Goal: Information Seeking & Learning: Learn about a topic

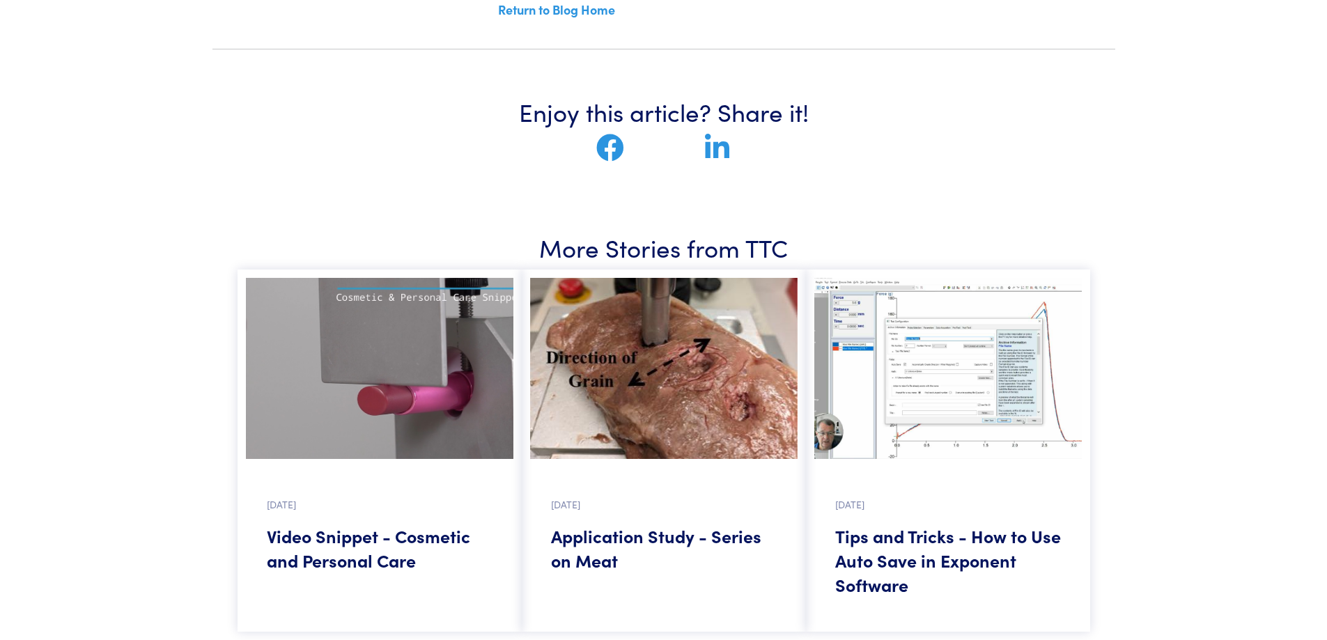
scroll to position [906, 0]
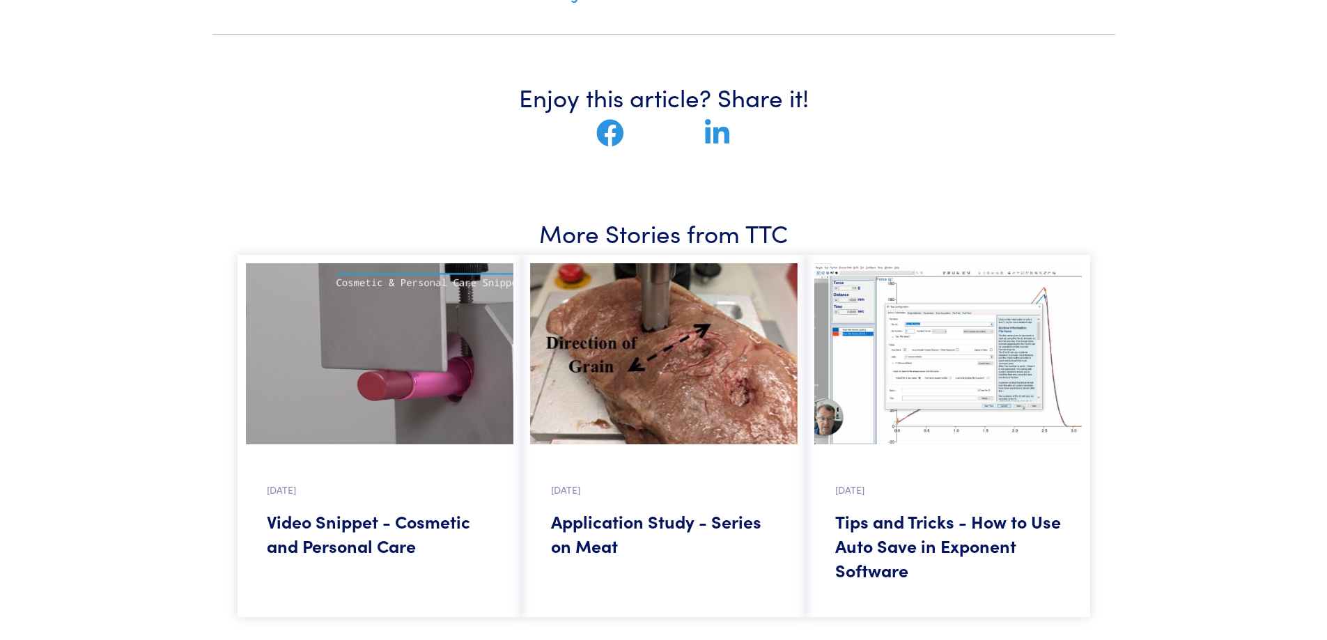
click at [602, 402] on img at bounding box center [664, 353] width 268 height 181
click at [886, 535] on h5 "Tips and Tricks - How to Use Auto Save in Exponent Software" at bounding box center [949, 545] width 226 height 73
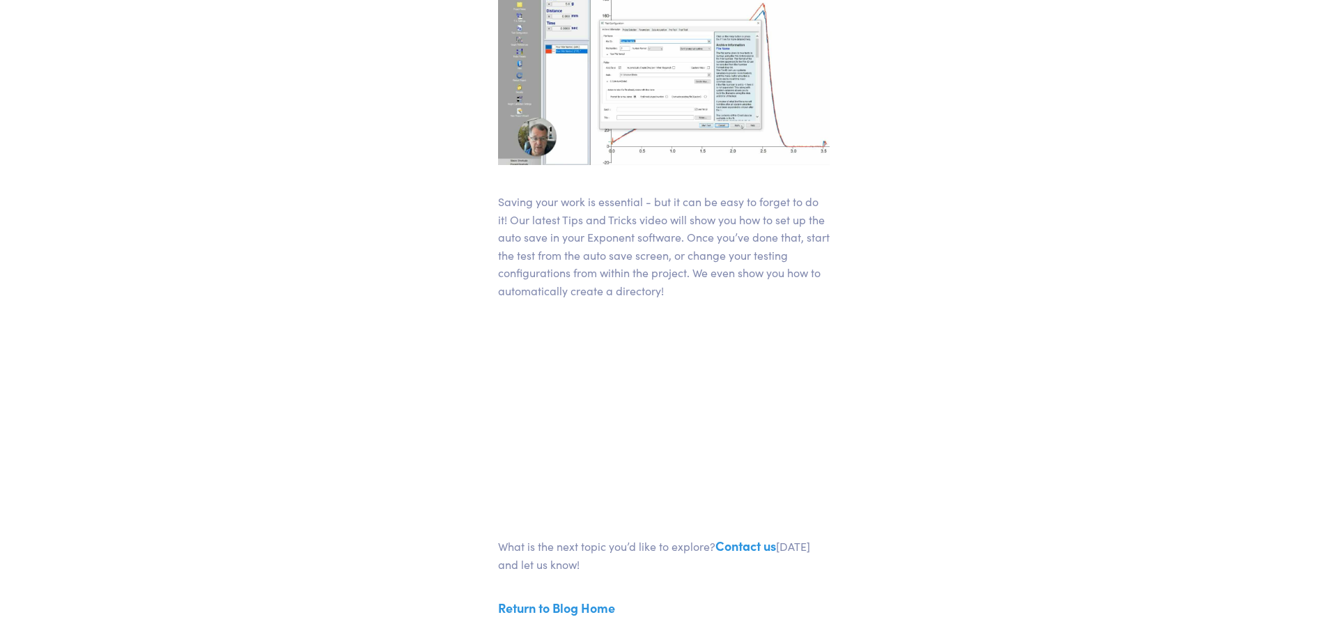
scroll to position [488, 0]
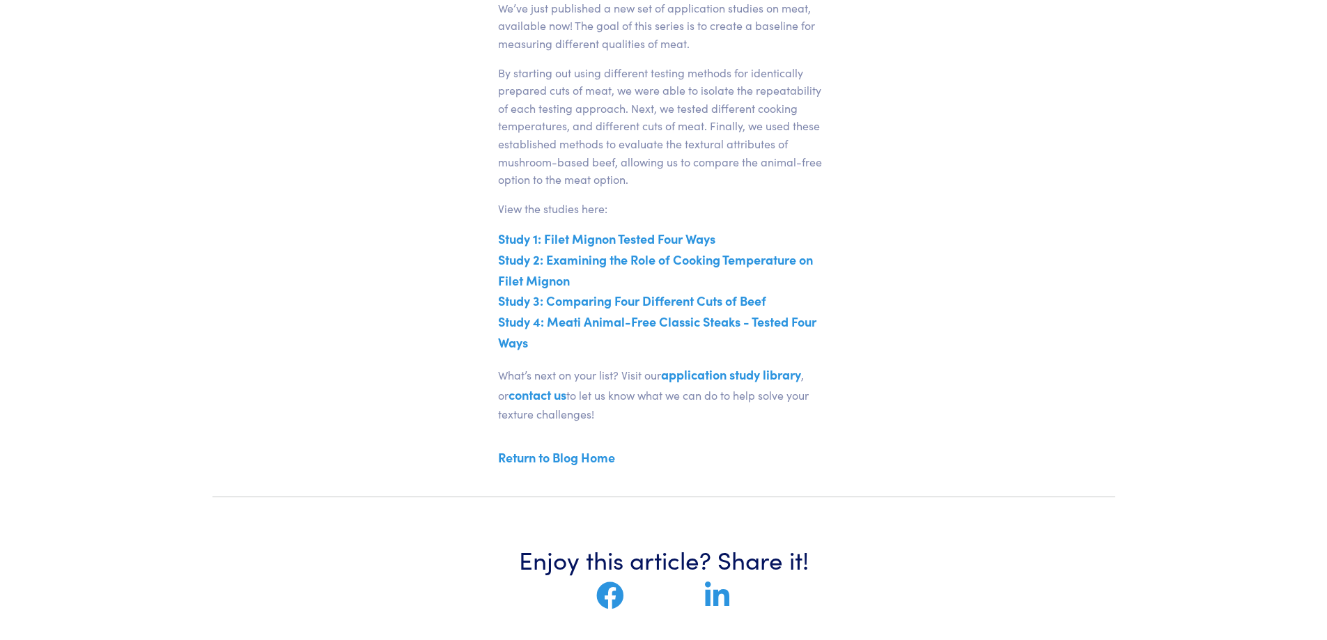
scroll to position [488, 0]
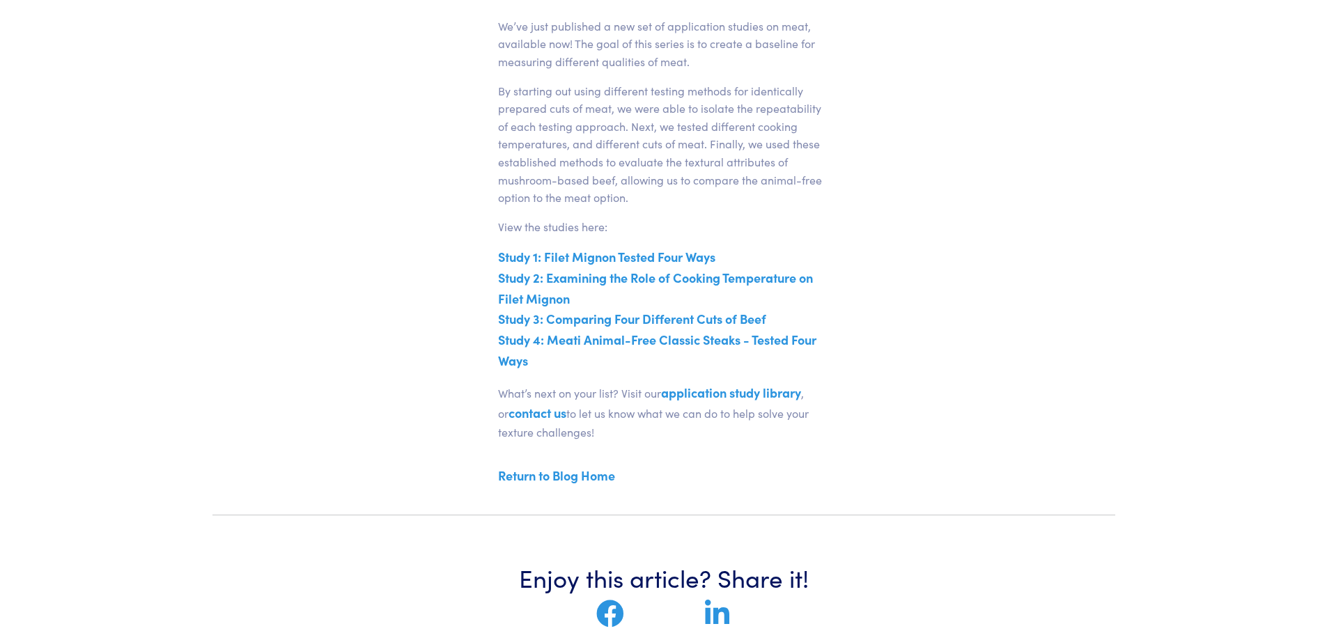
click at [591, 261] on link "Study 1: Filet Mignon Tested Four Ways" at bounding box center [606, 256] width 217 height 17
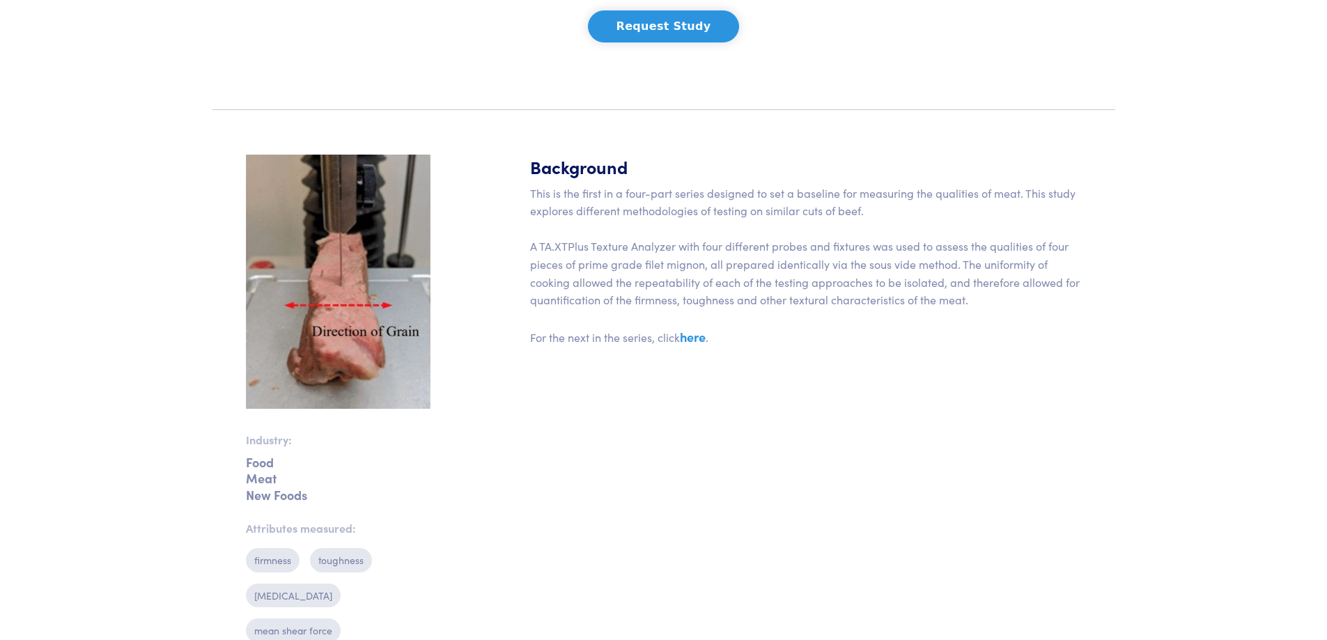
scroll to position [281, 0]
click at [691, 339] on link "here" at bounding box center [693, 335] width 26 height 17
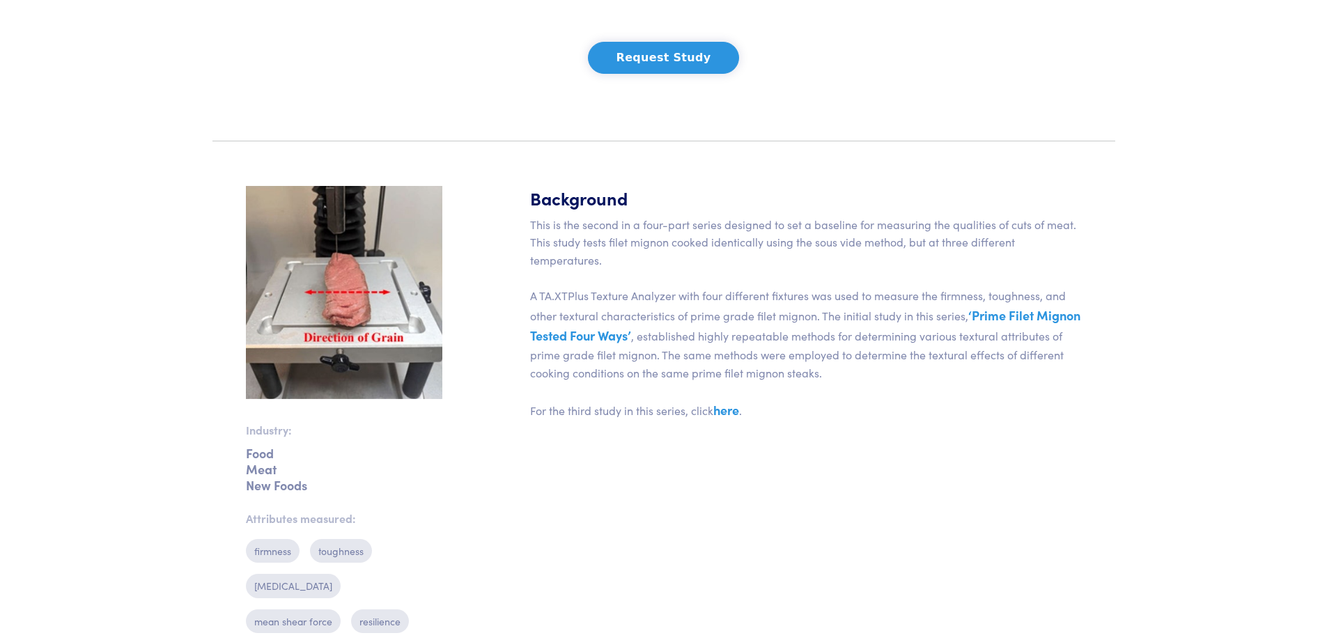
scroll to position [248, 0]
click at [732, 420] on p "This is the second in a four-part series designed to set a baseline for measuri…" at bounding box center [806, 318] width 552 height 205
click at [731, 413] on link "here" at bounding box center [727, 409] width 26 height 17
